Goal: Information Seeking & Learning: Learn about a topic

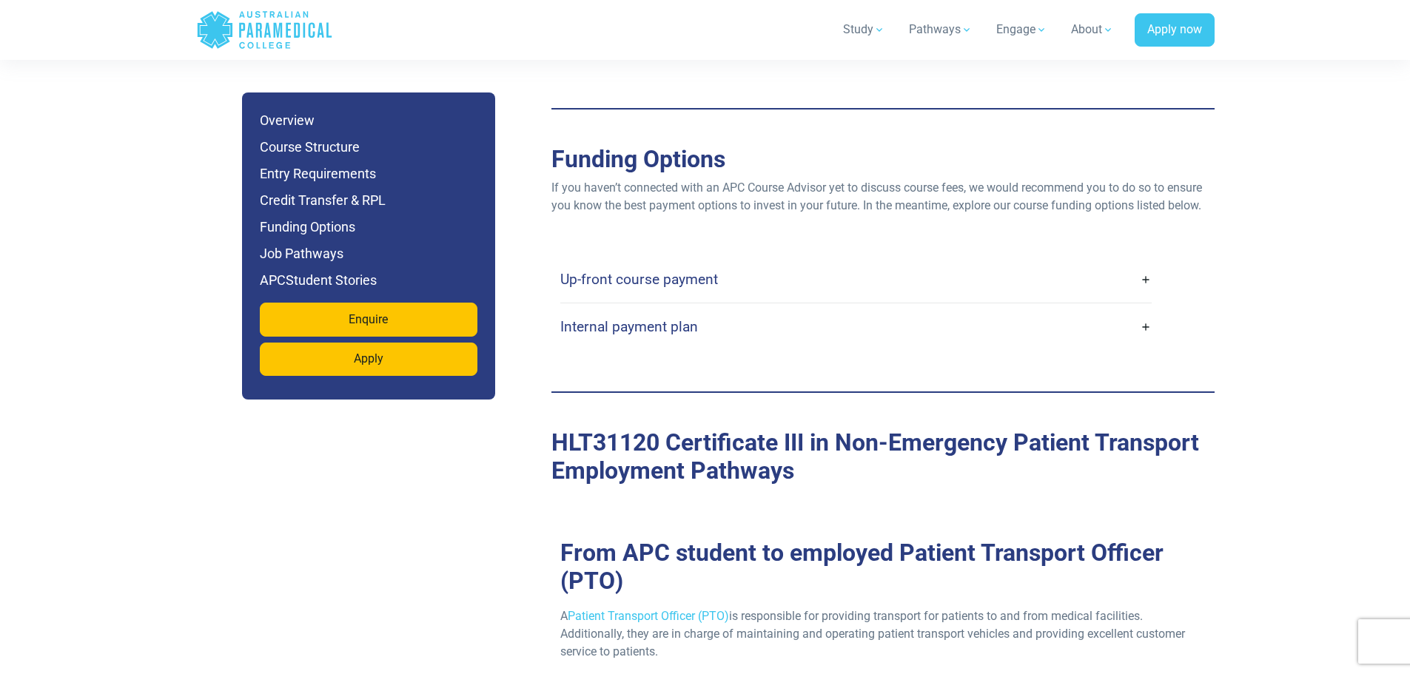
scroll to position [4292, 0]
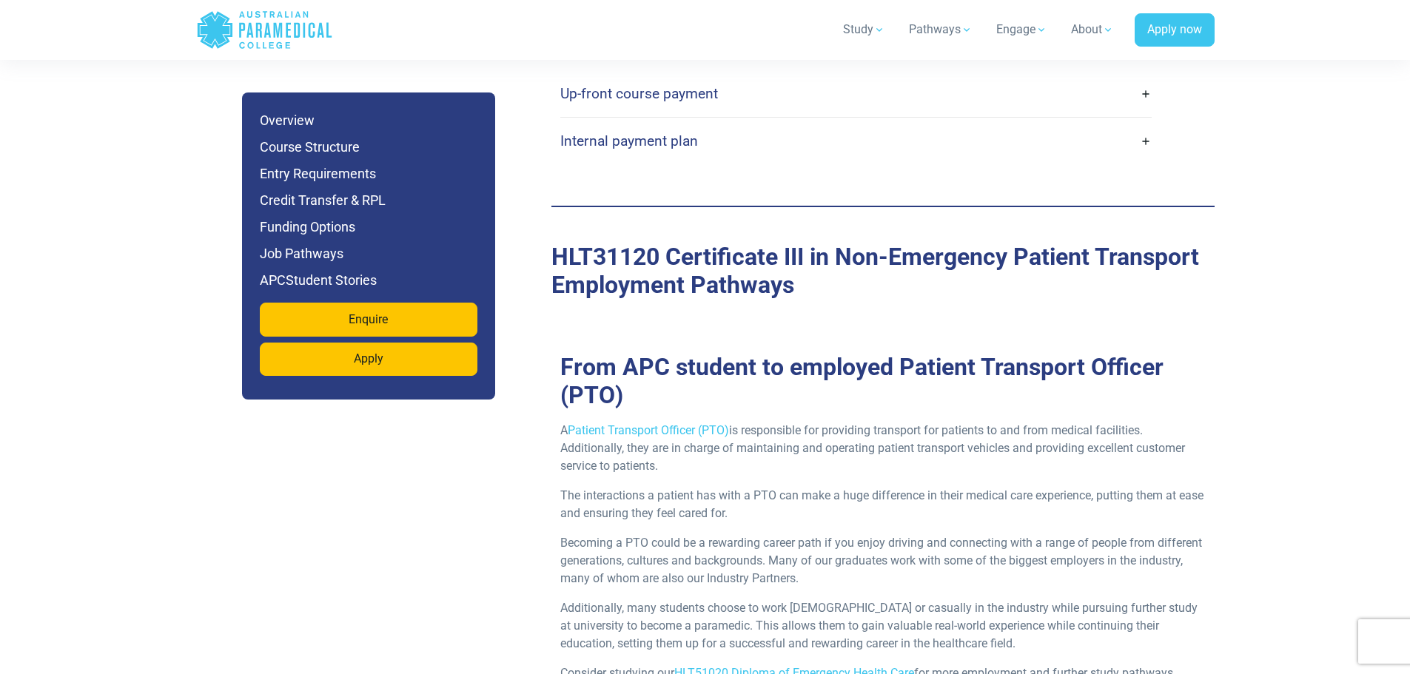
click at [664, 132] on h4 "Internal payment plan" at bounding box center [629, 140] width 138 height 17
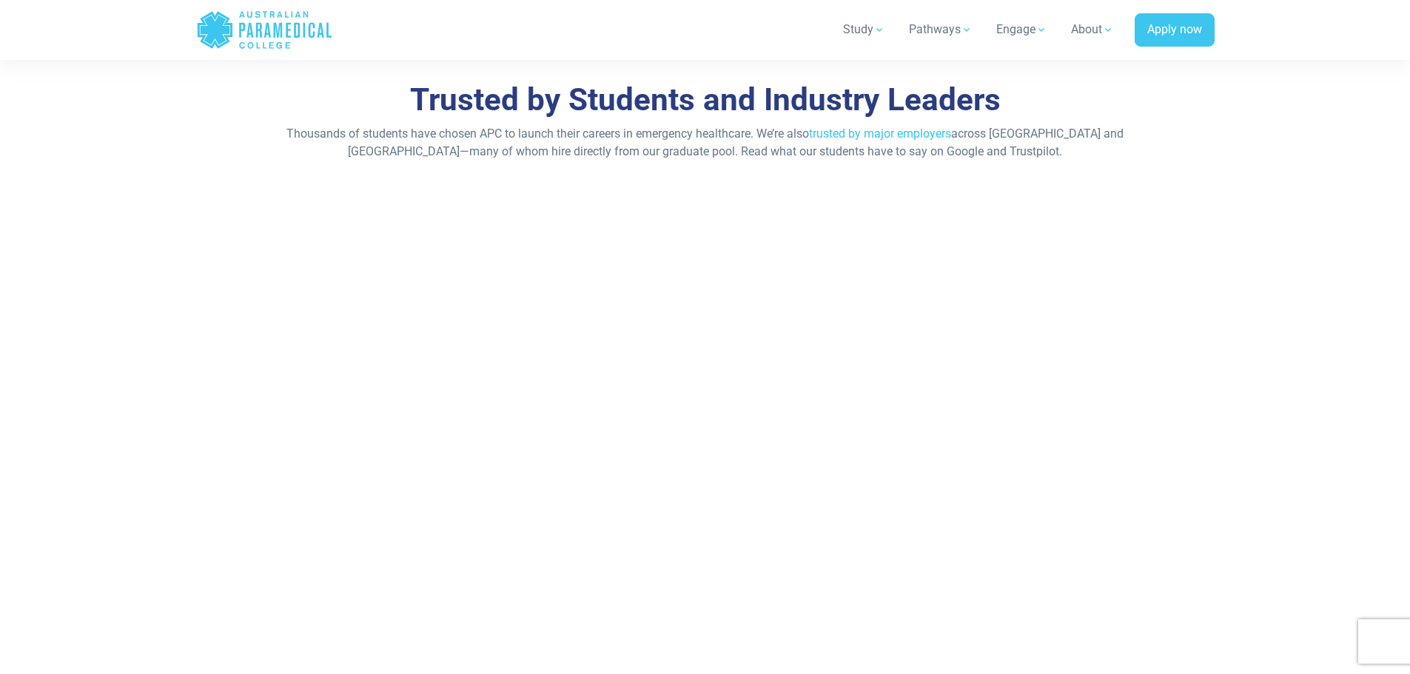
scroll to position [7473, 0]
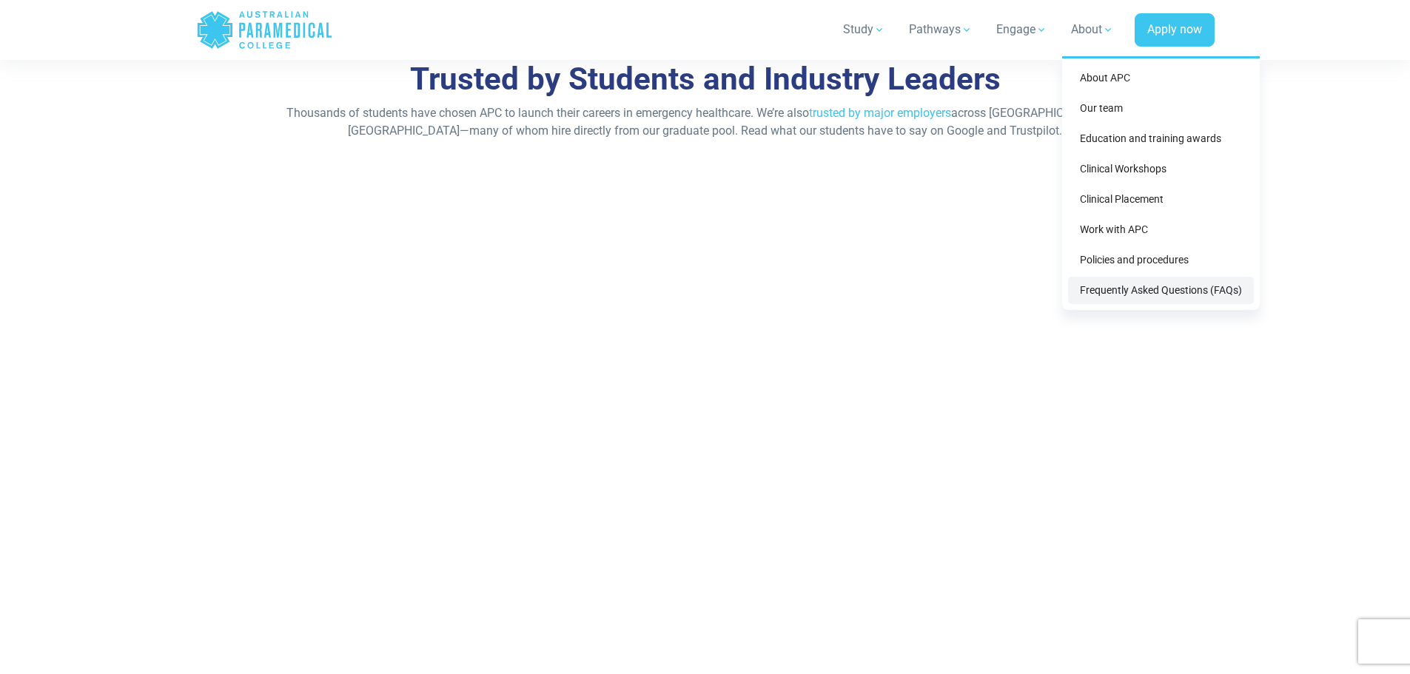
click at [1128, 289] on link "Frequently Asked Questions (FAQs)" at bounding box center [1161, 290] width 186 height 27
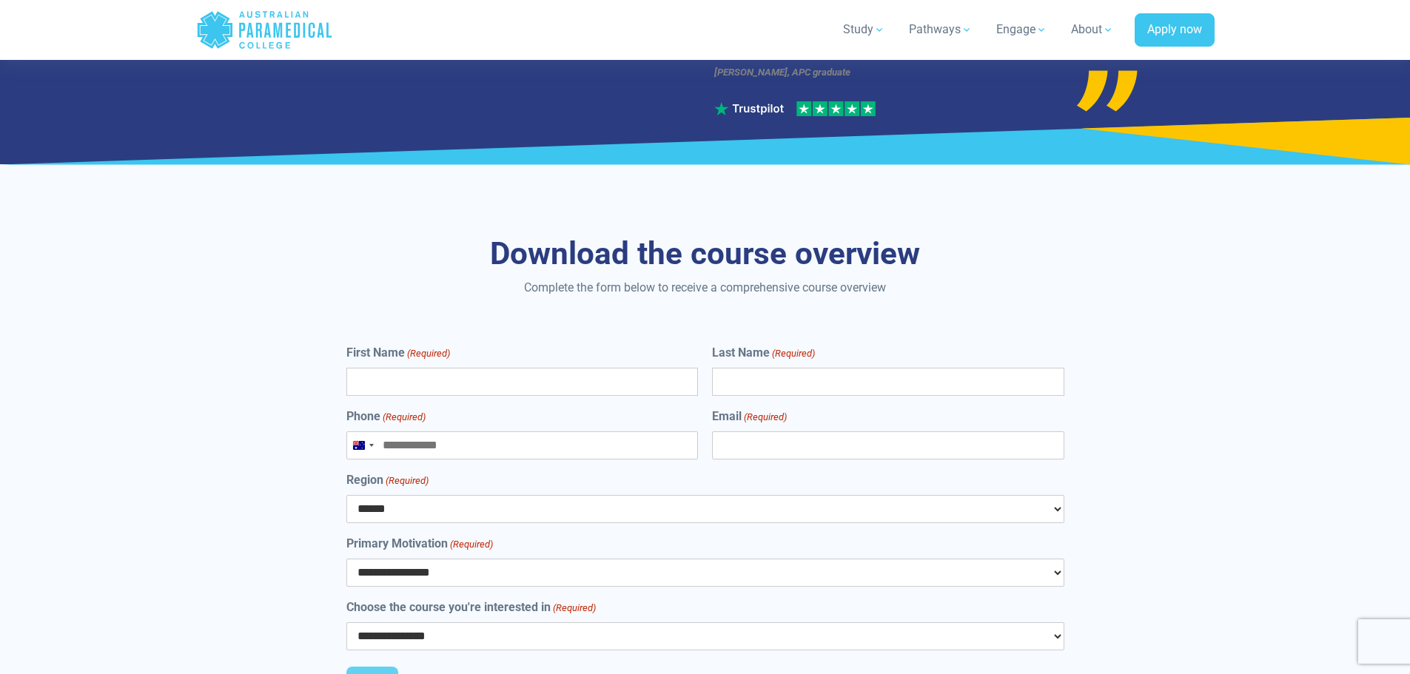
scroll to position [6659, 0]
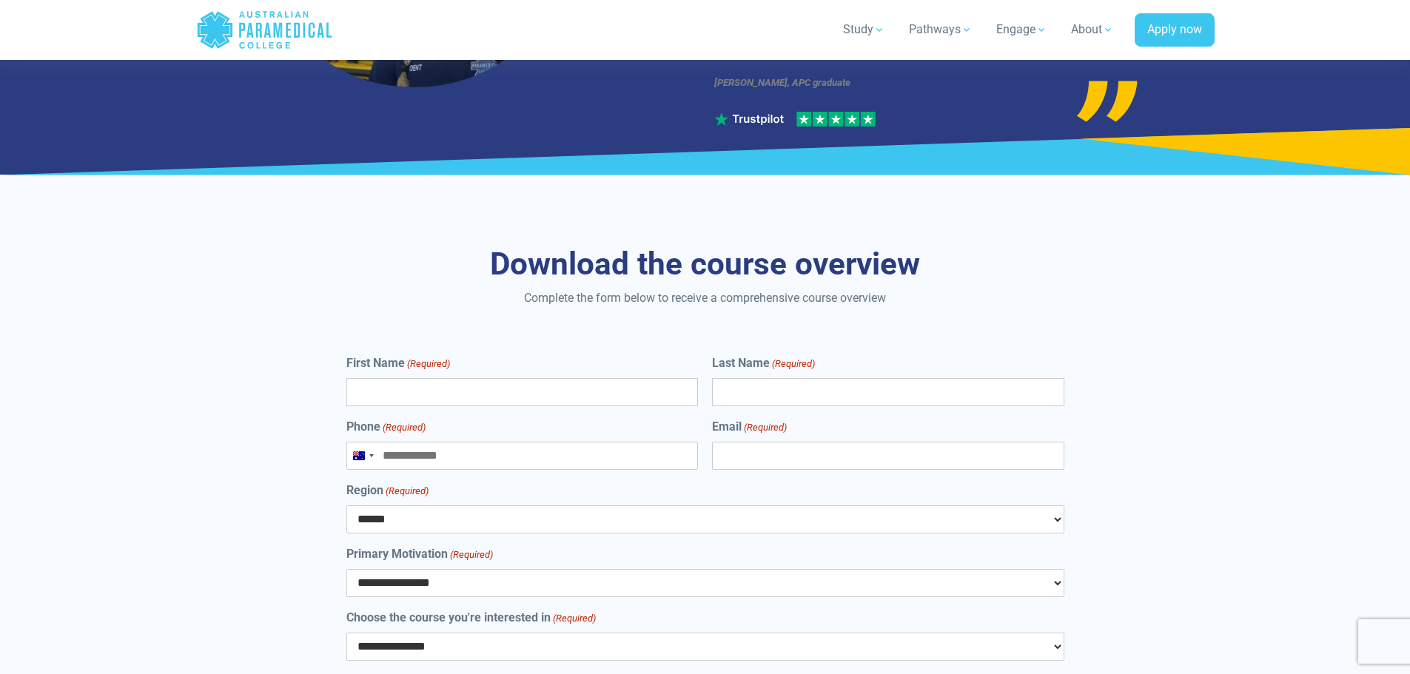
click at [1057, 569] on select "**********" at bounding box center [705, 583] width 718 height 28
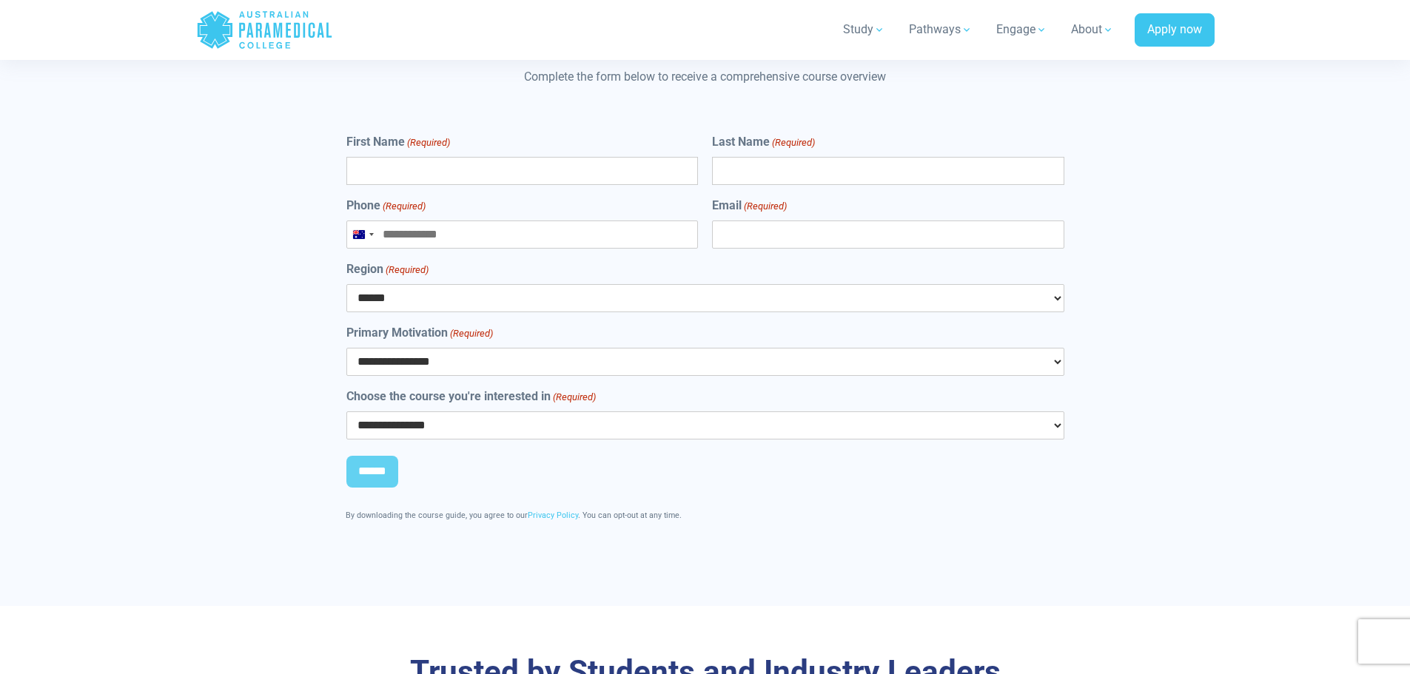
scroll to position [6881, 0]
click at [1055, 411] on select "**********" at bounding box center [705, 425] width 718 height 28
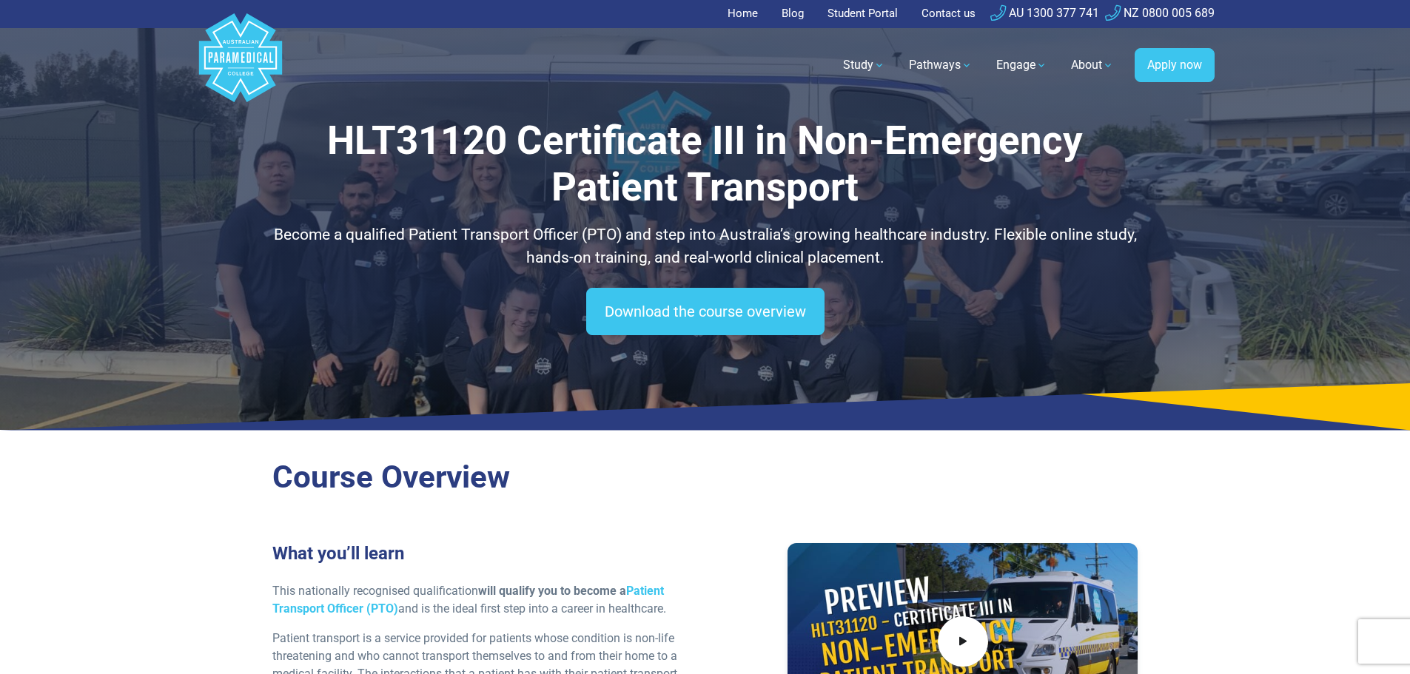
scroll to position [0, 0]
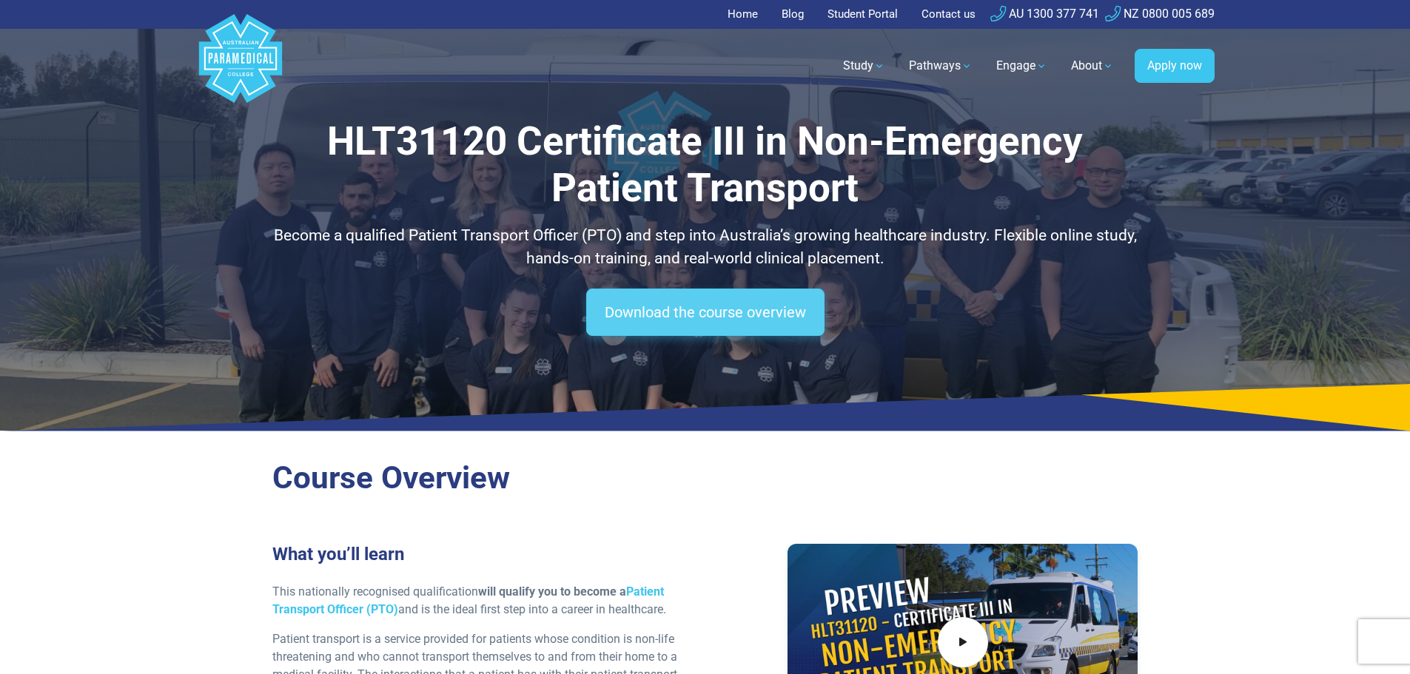
click at [777, 315] on link "Download the course overview" at bounding box center [705, 312] width 238 height 47
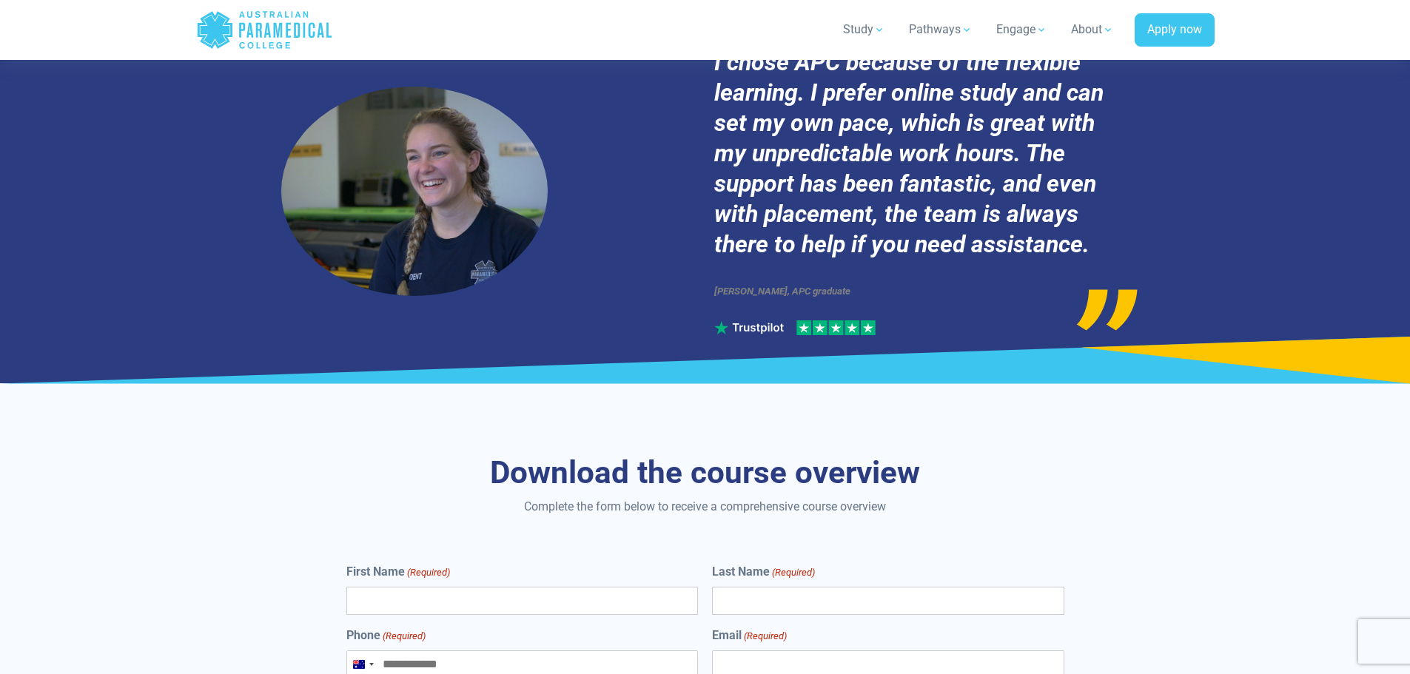
scroll to position [6785, 0]
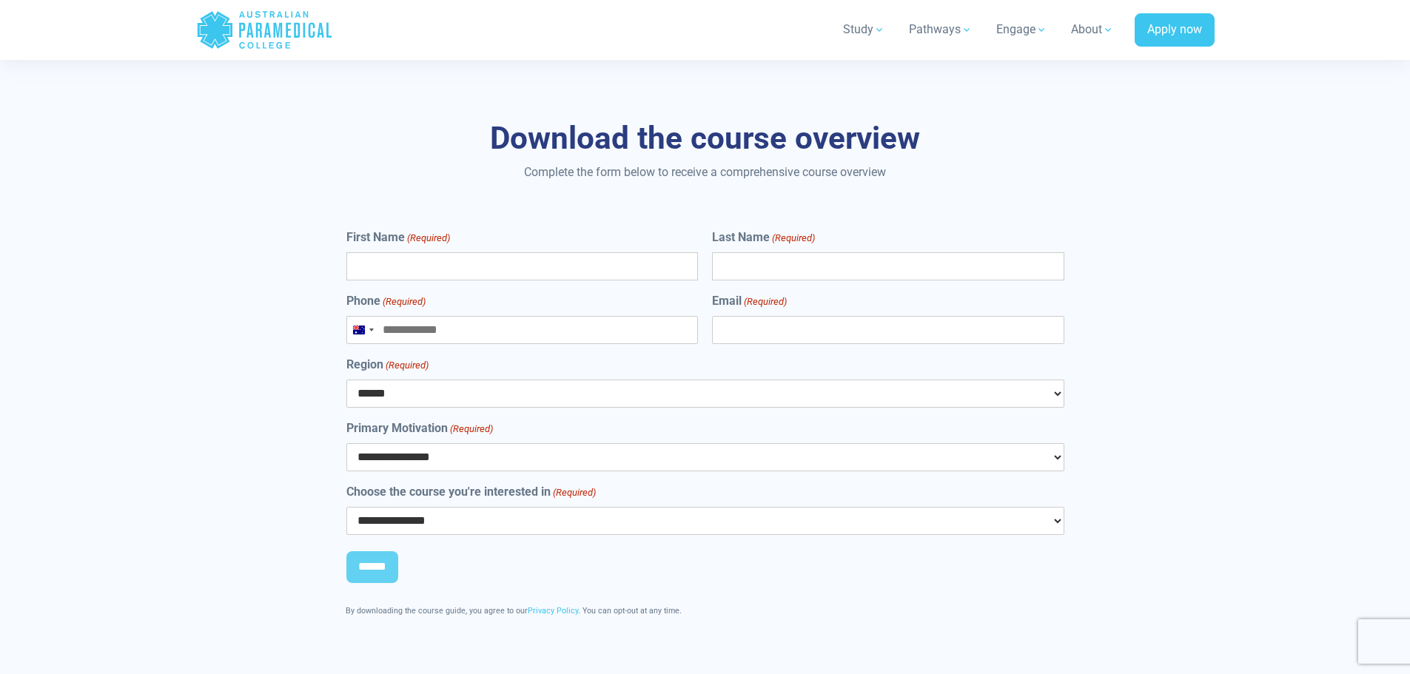
click at [1375, 399] on section "**********" at bounding box center [705, 375] width 1410 height 653
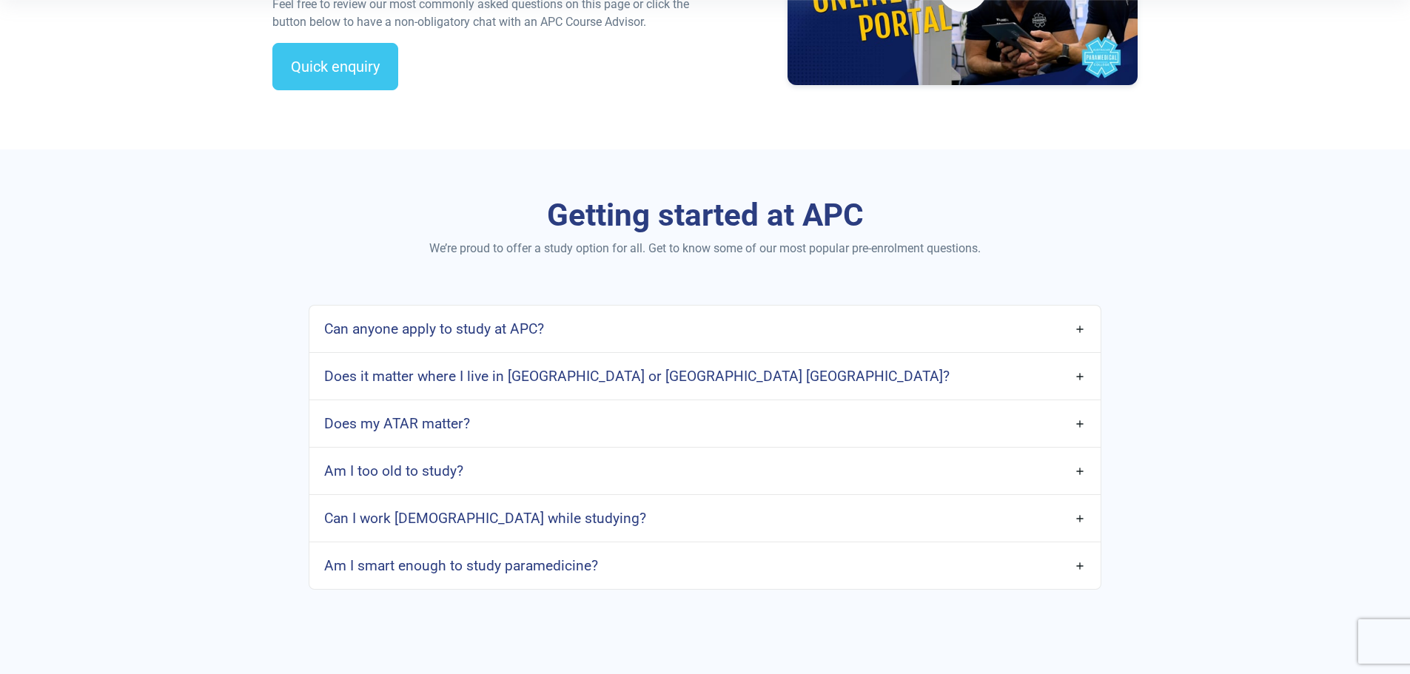
scroll to position [592, 0]
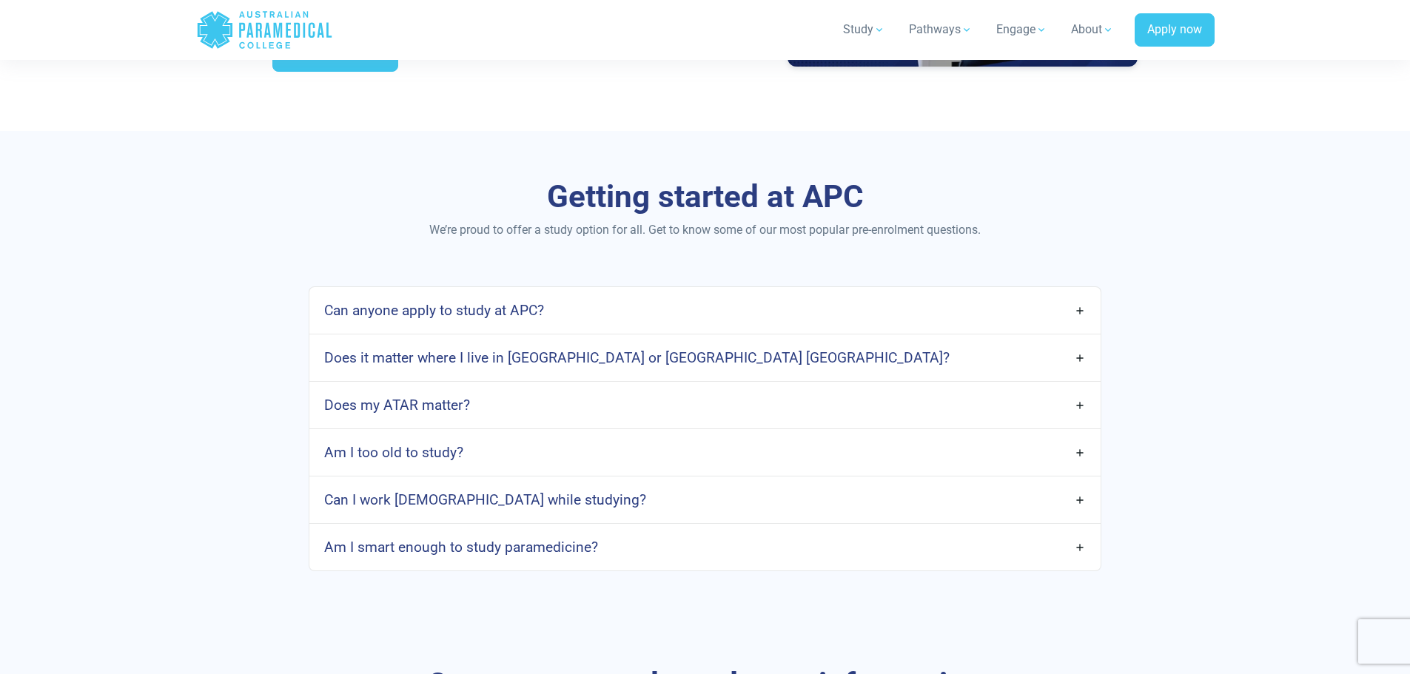
click at [1079, 359] on link "Does it matter where I live in Australia or Aotearoa New Zealand?" at bounding box center [704, 357] width 790 height 35
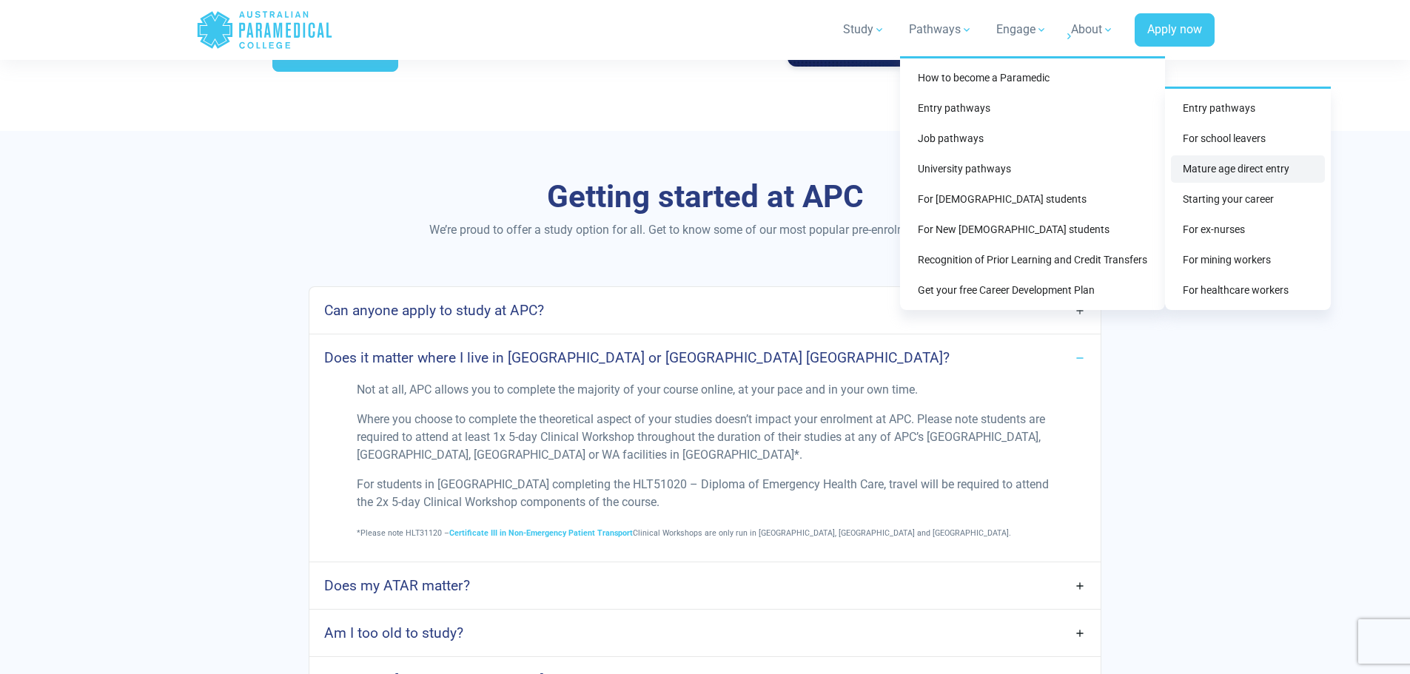
click at [1235, 170] on link "Mature age direct entry" at bounding box center [1248, 168] width 154 height 27
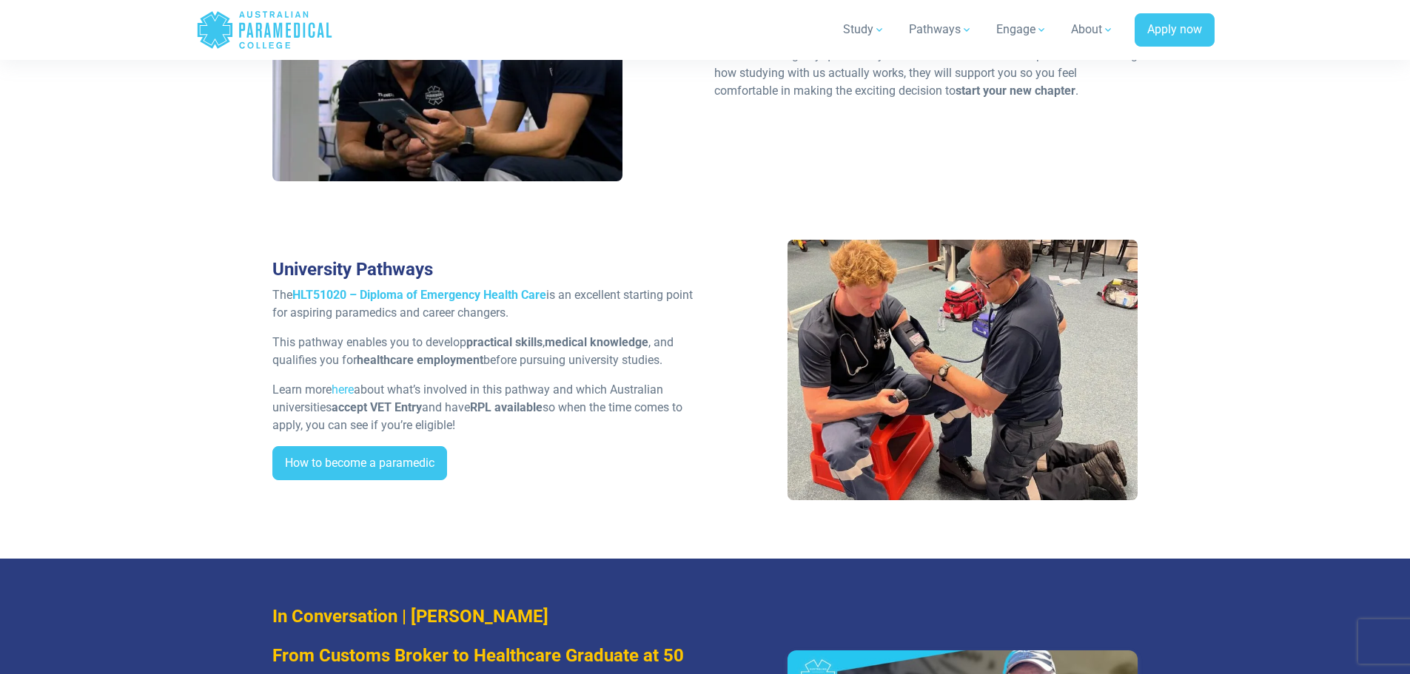
scroll to position [2960, 0]
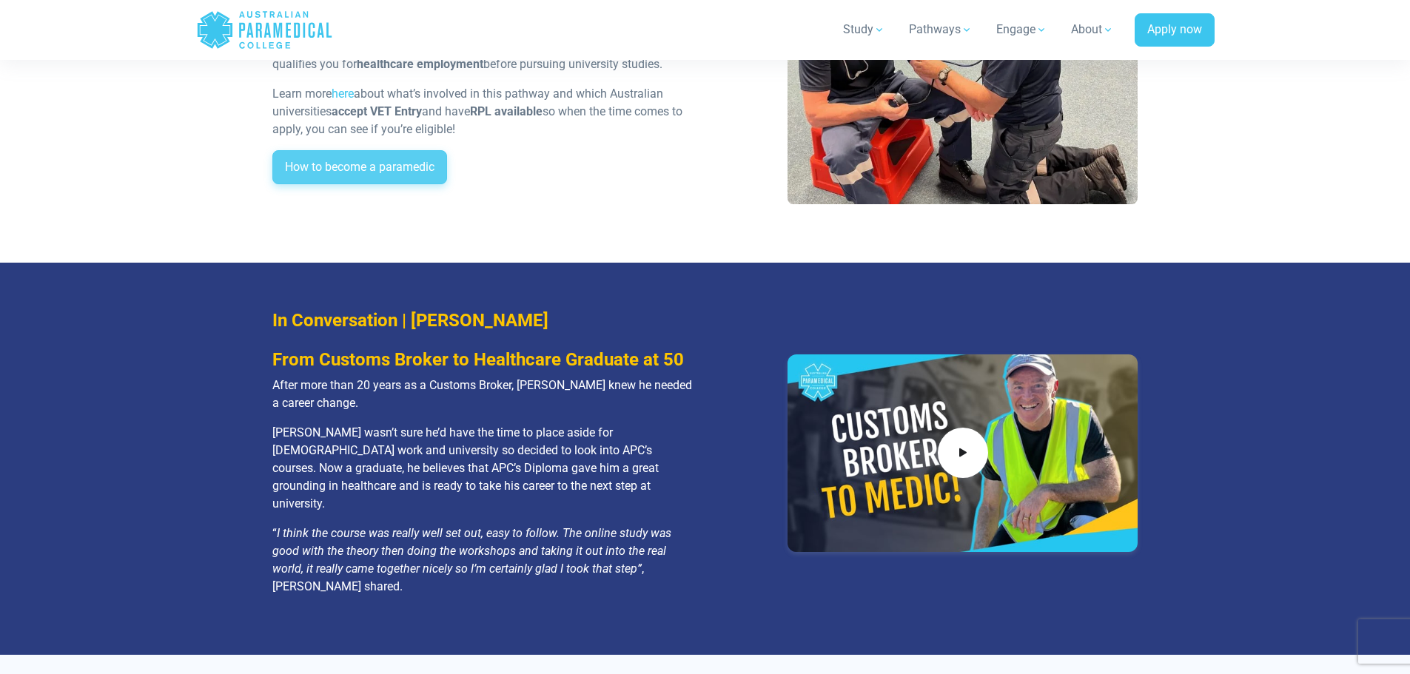
click at [398, 151] on link "How to become a paramedic" at bounding box center [359, 167] width 175 height 34
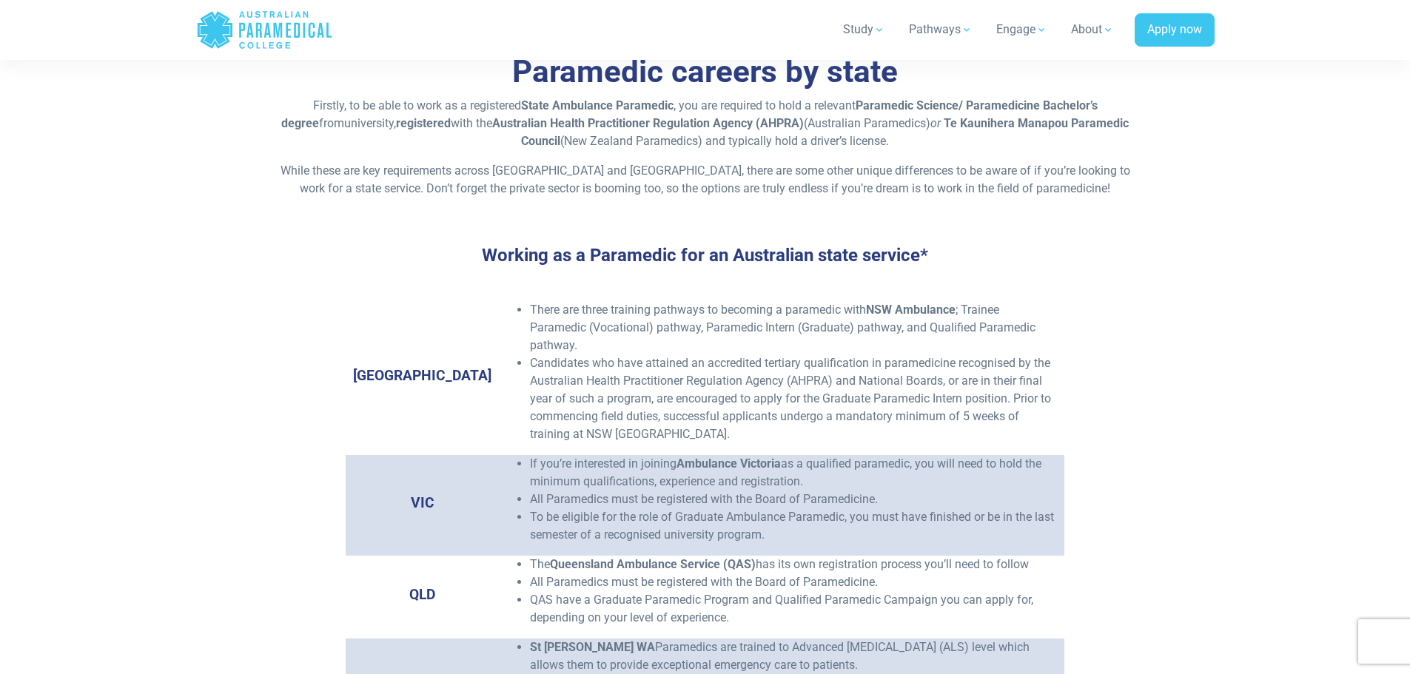
scroll to position [2220, 0]
